Goal: Information Seeking & Learning: Learn about a topic

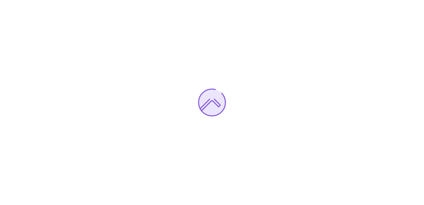
click at [371, 62] on div at bounding box center [212, 102] width 424 height 205
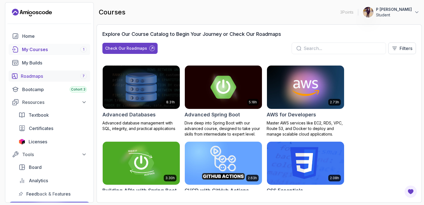
click at [67, 73] on div "Roadmaps 7" at bounding box center [54, 76] width 66 height 7
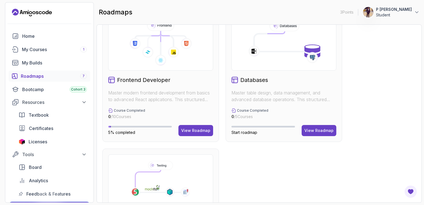
scroll to position [288, 0]
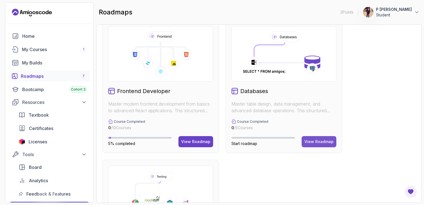
click at [307, 142] on div "View Roadmap" at bounding box center [318, 142] width 29 height 6
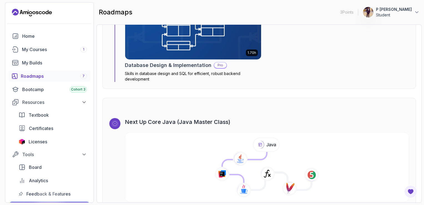
scroll to position [1205, 0]
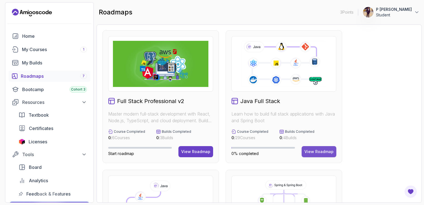
click at [323, 153] on div "View Roadmap" at bounding box center [318, 152] width 29 height 6
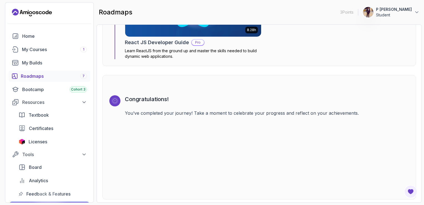
scroll to position [4056, 0]
